Goal: Use online tool/utility: Utilize a website feature to perform a specific function

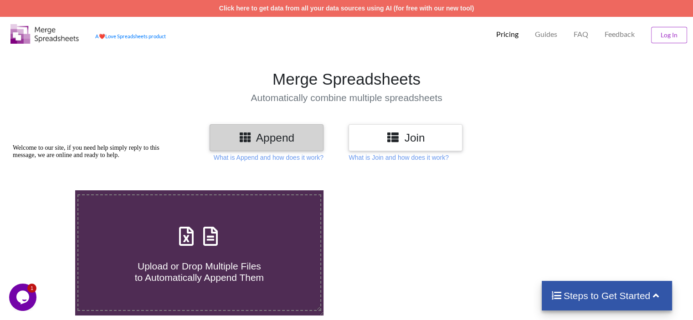
click at [200, 261] on span "Upload or Drop Multiple Files to Automatically Append Them" at bounding box center [199, 272] width 129 height 22
click at [47, 190] on input "Upload or Drop Multiple Files to Automatically Append Them" at bounding box center [47, 190] width 0 height 0
type input "C:\fakepath\all numbers [DATE]xlsx"
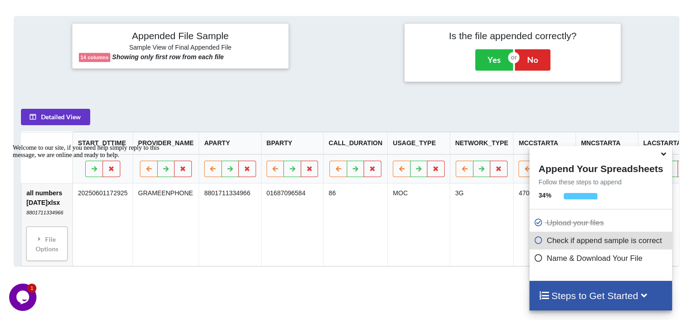
scroll to position [419, 0]
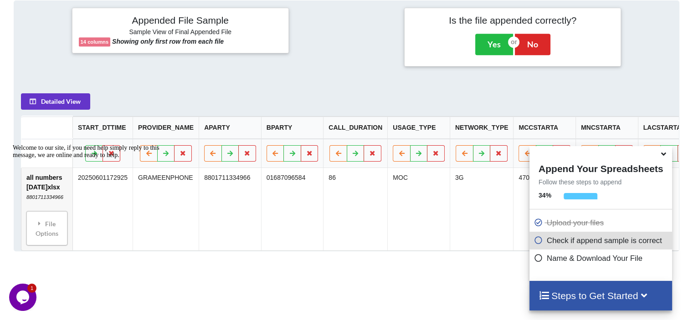
click at [667, 156] on icon at bounding box center [664, 153] width 10 height 8
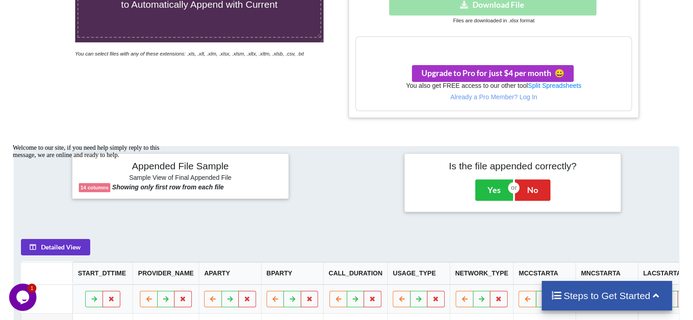
scroll to position [554, 0]
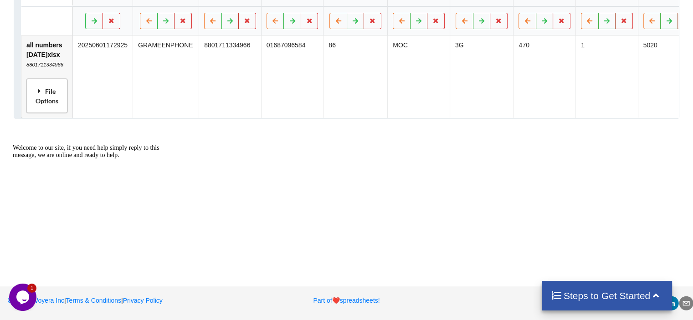
click at [44, 99] on div "File Options" at bounding box center [47, 96] width 36 height 29
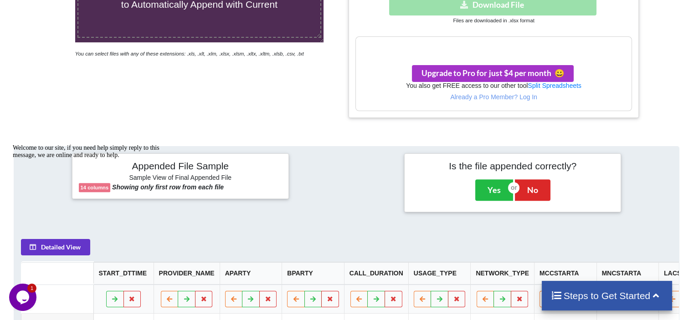
scroll to position [0, 0]
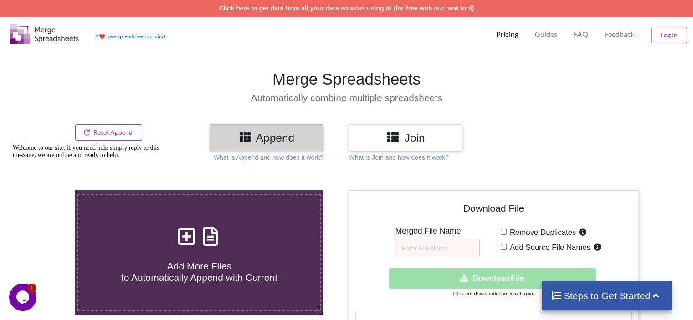
click at [543, 247] on span "Add Source File Names" at bounding box center [549, 247] width 84 height 9
click at [507, 247] on input "Add Source File Names" at bounding box center [504, 247] width 6 height 6
click at [510, 248] on span "Add Source File Names" at bounding box center [549, 247] width 84 height 9
click at [507, 248] on input "Add Source File Names" at bounding box center [504, 247] width 6 height 6
checkbox input "false"
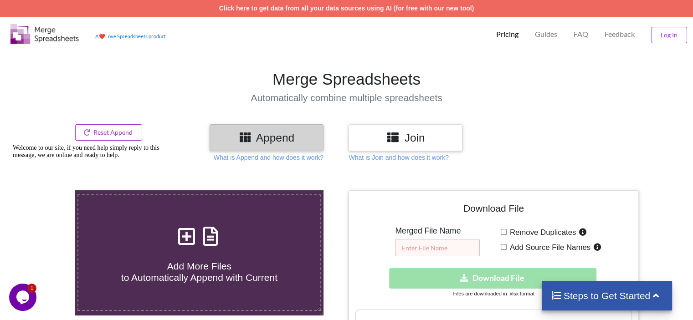
click at [455, 240] on input "text" at bounding box center [437, 247] width 85 height 17
type input "one"
click at [507, 246] on span "Add Source File Names" at bounding box center [549, 247] width 84 height 9
click at [507, 246] on input "Add Source File Names" at bounding box center [504, 247] width 6 height 6
click at [507, 246] on span "Add Source File Names" at bounding box center [549, 247] width 84 height 9
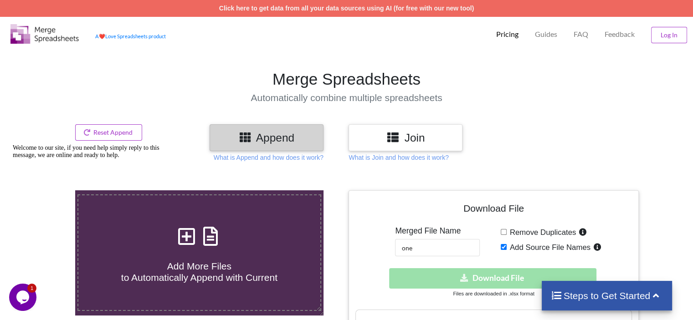
click at [507, 246] on input "Add Source File Names" at bounding box center [504, 247] width 6 height 6
checkbox input "false"
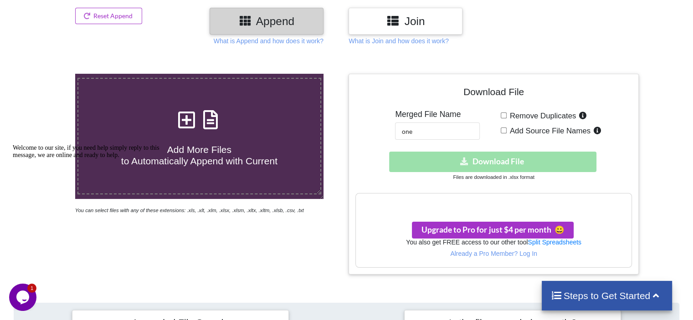
scroll to position [128, 0]
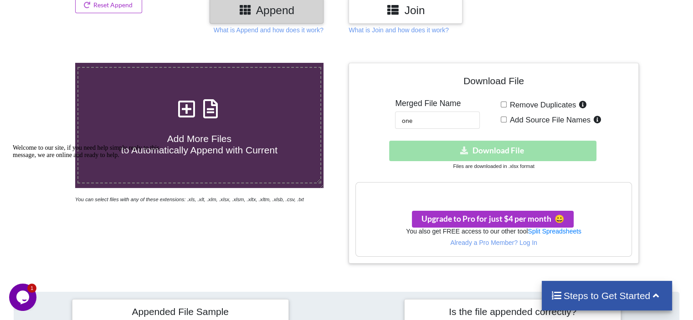
click at [402, 5] on h3 "Join" at bounding box center [405, 10] width 100 height 13
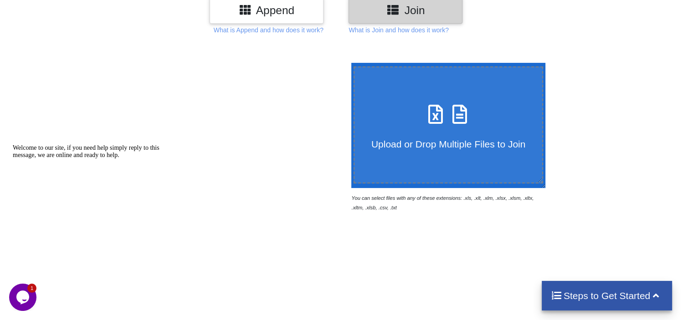
click at [454, 118] on icon at bounding box center [459, 109] width 23 height 19
click at [349, 63] on input "Upload or Drop Multiple Files to Join" at bounding box center [349, 63] width 0 height 0
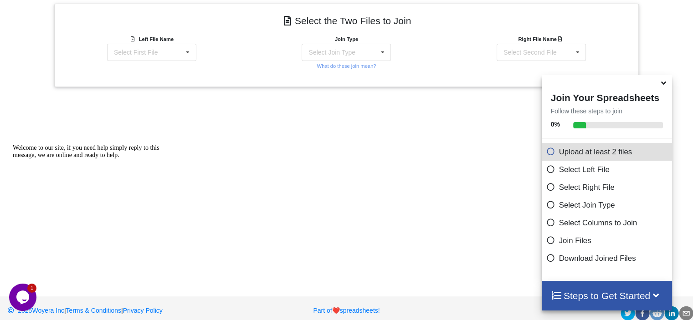
scroll to position [374, 0]
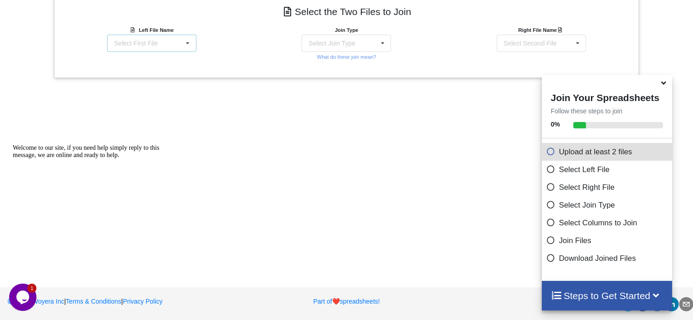
click at [154, 43] on div "Select First File" at bounding box center [136, 43] width 44 height 6
click at [138, 45] on div "all numbers [DATE]xlsx : 8801711334966" at bounding box center [148, 46] width 74 height 13
click at [170, 40] on div "Select First File all numbers [DATE]xlsx : 8801711334966" at bounding box center [151, 43] width 89 height 17
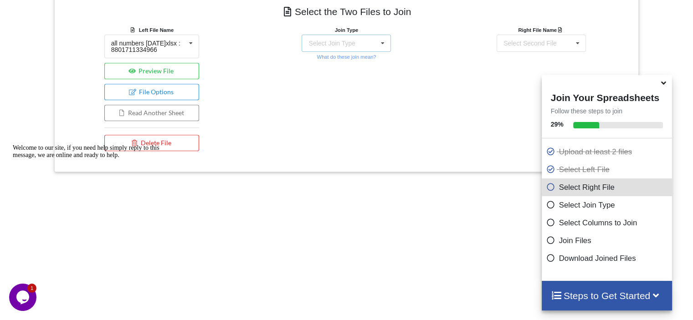
click at [360, 35] on div "Select Join Type INNER JOIN LEFT JOIN RIGHT JOIN FULL JOIN" at bounding box center [346, 43] width 89 height 17
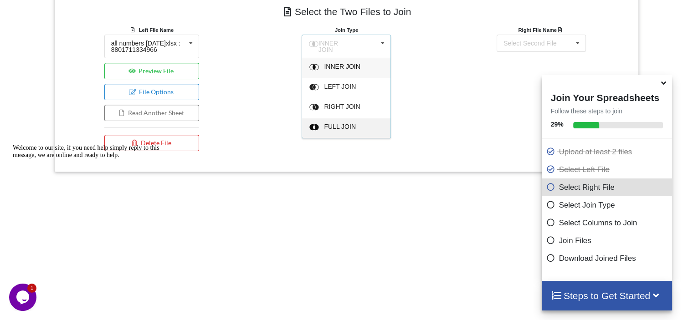
click at [350, 124] on span "FULL JOIN" at bounding box center [340, 126] width 32 height 7
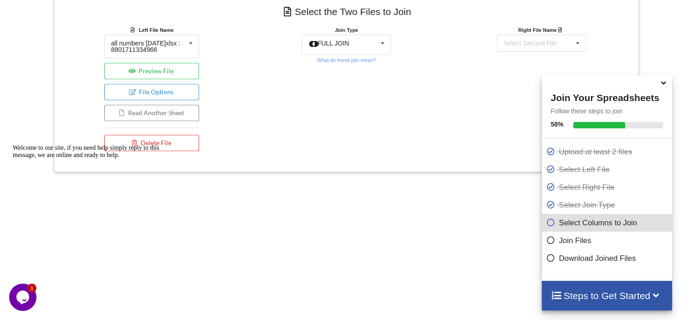
click at [546, 242] on icon at bounding box center [550, 239] width 9 height 8
click at [577, 39] on icon at bounding box center [578, 43] width 14 height 17
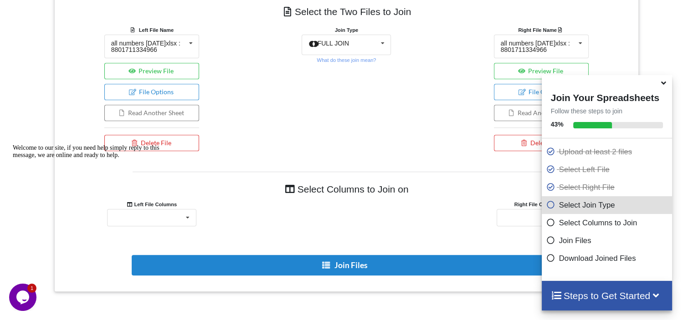
click at [463, 72] on div "Right File Name all numbers [DATE]xlsx : 8801711334966 all numbers [DATE]xlsx :…" at bounding box center [541, 90] width 195 height 131
click at [556, 47] on div "all numbers [DATE]xlsx : 8801711334966" at bounding box center [538, 46] width 74 height 13
click at [515, 143] on button "Delete File" at bounding box center [541, 143] width 95 height 16
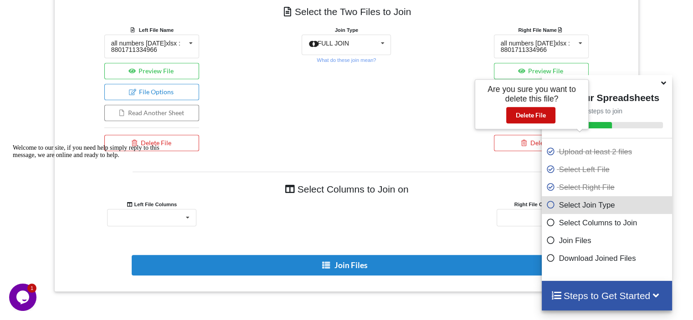
click at [540, 111] on button "Delete File" at bounding box center [530, 115] width 49 height 16
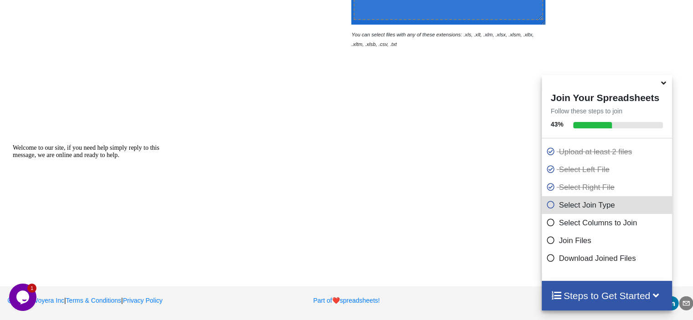
scroll to position [290, 0]
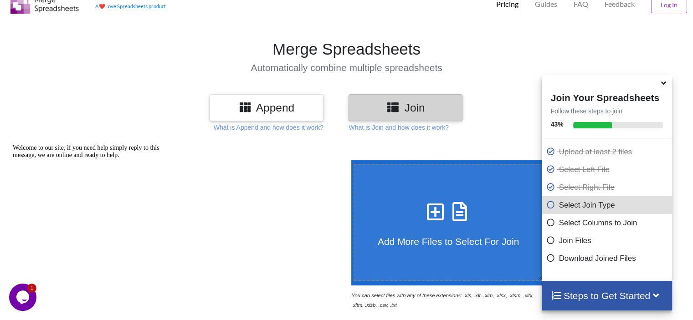
type input "C:\fakepath\CDR_1711334966.xlsx"
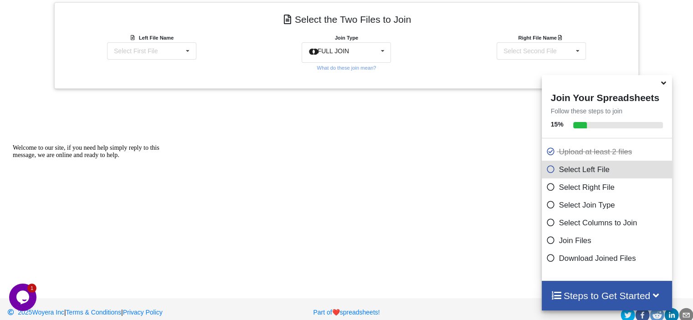
scroll to position [367, 0]
click at [189, 46] on icon at bounding box center [188, 49] width 14 height 17
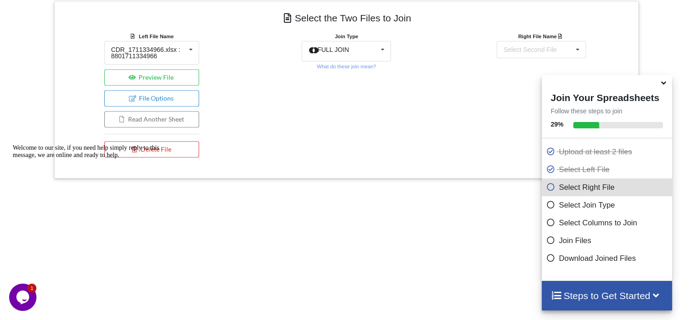
click at [447, 62] on div "Right File Name Select Second File CDR_1711334966.xlsx : 8801711334966 CDR_1330…" at bounding box center [541, 96] width 195 height 131
click at [175, 81] on button "Preview File" at bounding box center [151, 77] width 95 height 16
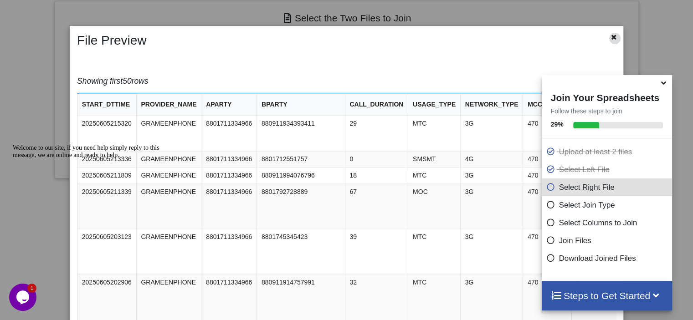
click at [610, 39] on icon at bounding box center [614, 36] width 8 height 6
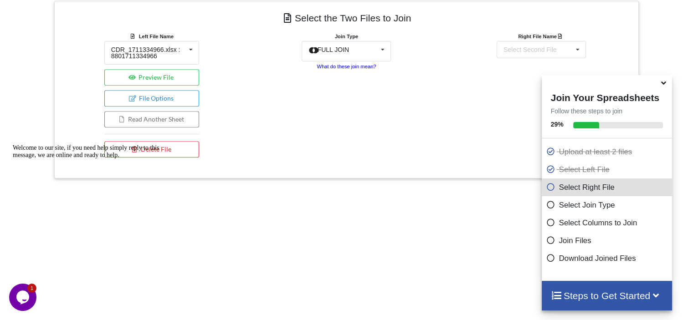
click at [321, 68] on small "What do these join mean?" at bounding box center [346, 66] width 59 height 5
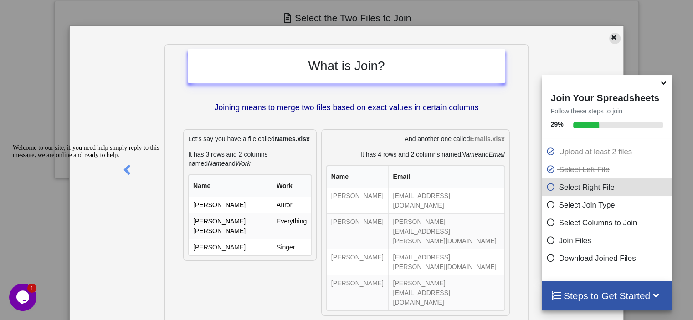
click at [610, 36] on icon at bounding box center [614, 36] width 8 height 6
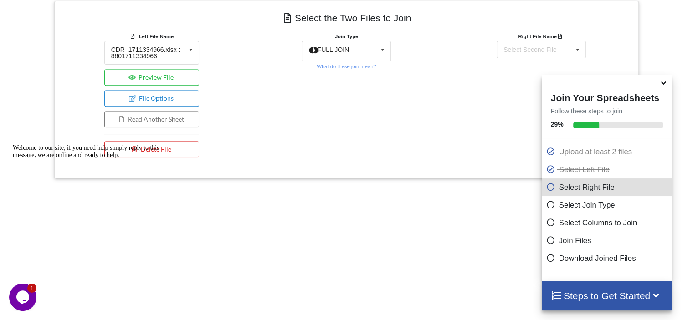
click at [281, 142] on div "Join Type FULL JOIN INNER JOIN LEFT JOIN RIGHT JOIN FULL JOIN What do these joi…" at bounding box center [346, 96] width 195 height 131
